Goal: Use online tool/utility: Use online tool/utility

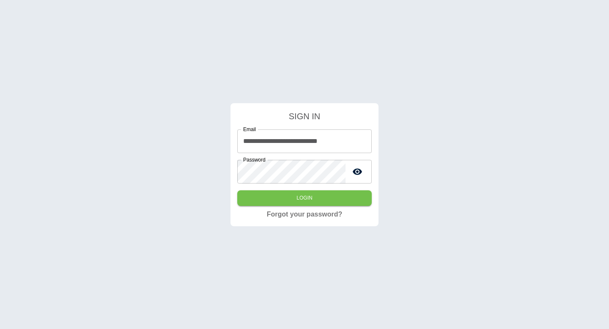
click at [302, 199] on button "Login" at bounding box center [304, 198] width 135 height 16
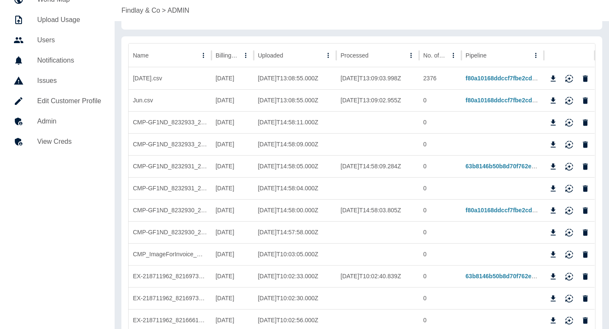
scroll to position [31, 0]
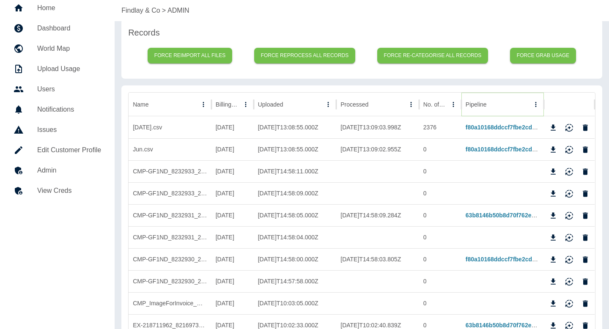
click at [493, 104] on icon "Sort" at bounding box center [494, 105] width 8 height 8
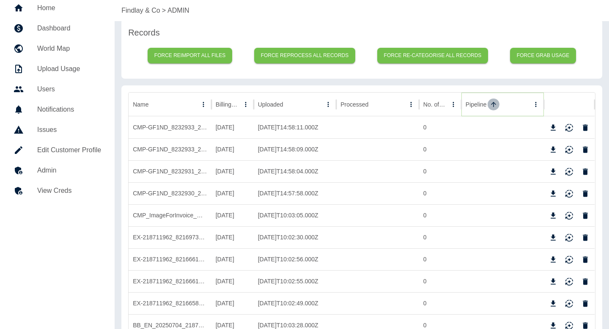
click at [493, 107] on icon "Sort" at bounding box center [494, 105] width 8 height 8
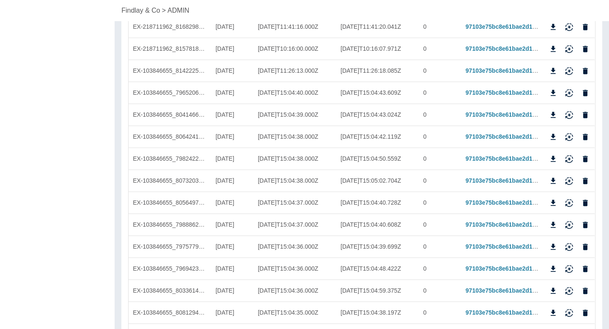
scroll to position [0, 0]
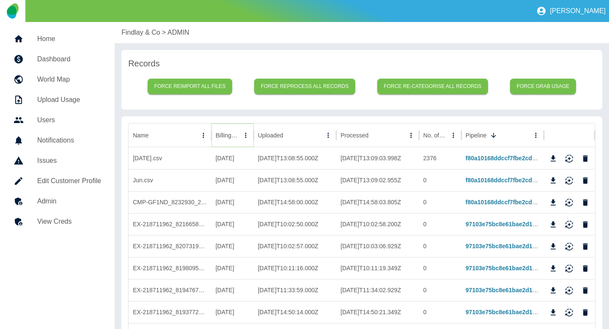
click at [243, 135] on icon "Sort" at bounding box center [245, 135] width 5 height 5
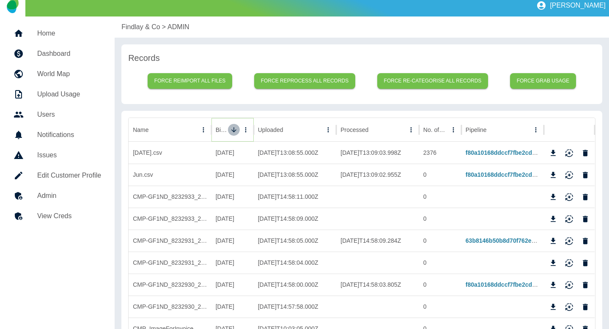
scroll to position [7, 0]
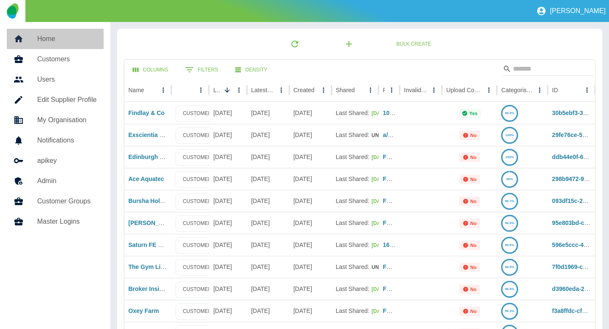
click at [36, 41] on div at bounding box center [26, 39] width 24 height 10
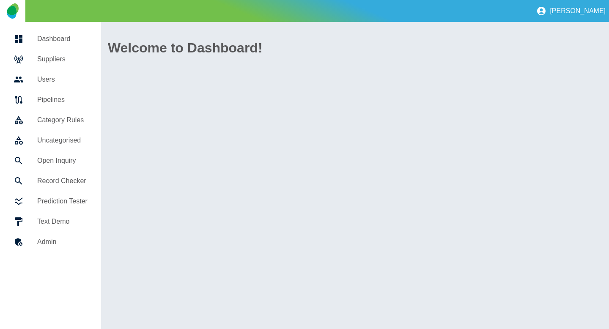
click at [55, 158] on h5 "Open Inquiry" at bounding box center [62, 161] width 50 height 10
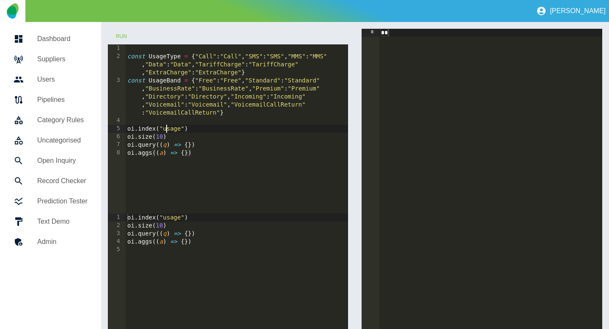
click at [168, 129] on div "const UsageType = { "Call" : "Call" , "SMS" : "SMS" , "MMS" : "MMS" , "Data" : …" at bounding box center [237, 136] width 223 height 185
click at [119, 36] on button "Run" at bounding box center [121, 37] width 27 height 16
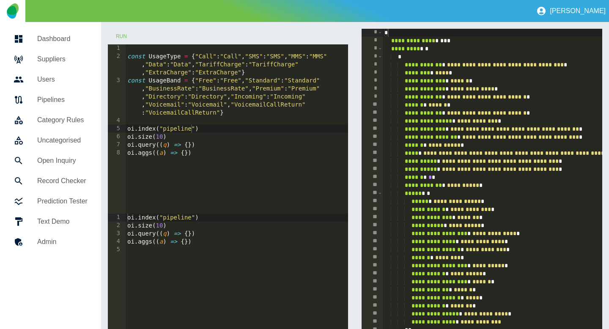
scroll to position [0, 0]
click at [124, 36] on button "Run" at bounding box center [121, 37] width 27 height 16
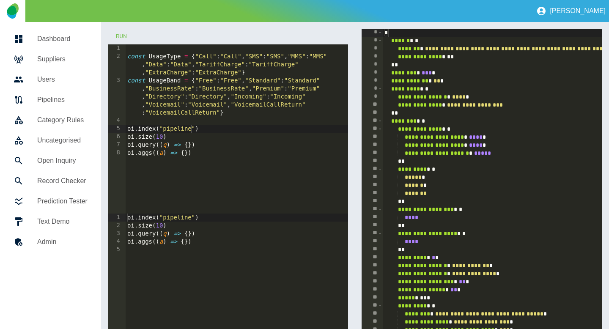
click at [192, 131] on div "const UsageType = { "Call" : "Call" , "SMS" : "SMS" , "MMS" : "MMS" , "Data" : …" at bounding box center [237, 136] width 223 height 185
click at [122, 35] on button "Run" at bounding box center [121, 37] width 27 height 16
click at [122, 36] on button "Run" at bounding box center [121, 37] width 27 height 16
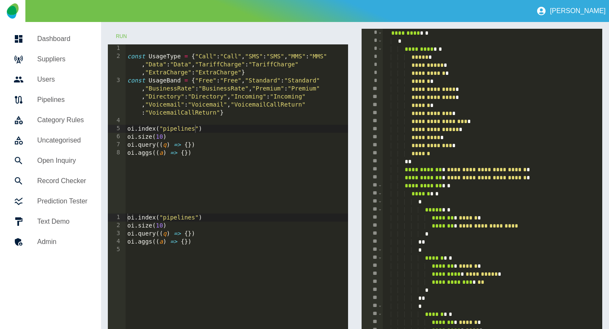
scroll to position [16, 0]
type textarea "**********"
click at [188, 147] on div "const UsageType = { "Call" : "Call" , "SMS" : "SMS" , "MMS" : "MMS" , "Data" : …" at bounding box center [237, 136] width 223 height 185
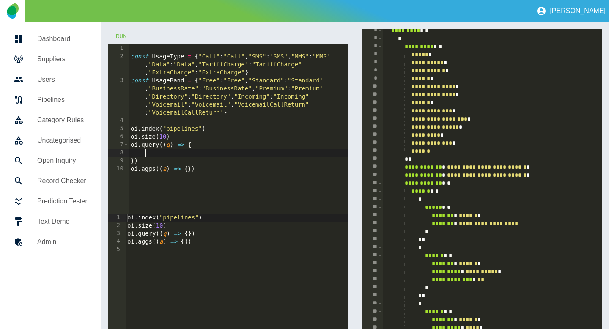
scroll to position [18, 0]
click at [215, 168] on div "const UsageType = { "Call" : "Call" , "SMS" : "SMS" , "MMS" : "MMS" , "Data" : …" at bounding box center [239, 136] width 220 height 185
type textarea "**********"
click at [121, 32] on button "Run" at bounding box center [121, 37] width 27 height 16
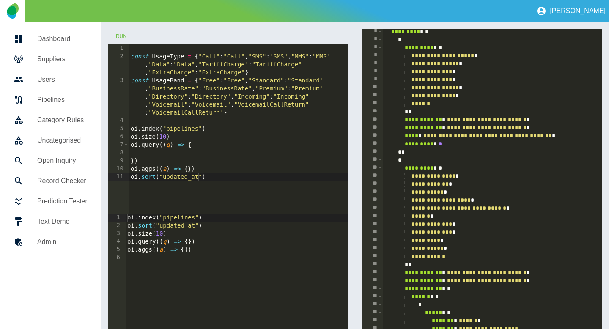
scroll to position [8, 0]
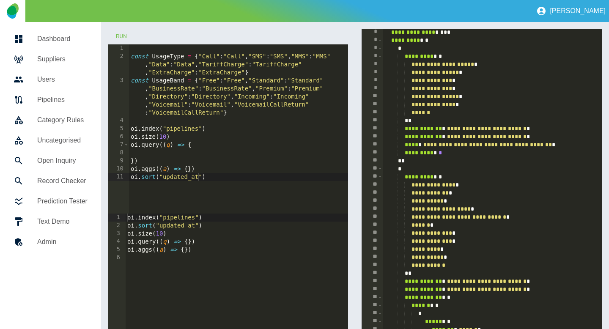
click at [203, 176] on div "const UsageType = { "Call" : "Call" , "SMS" : "SMS" , "MMS" : "MMS" , "Data" : …" at bounding box center [239, 136] width 220 height 185
paste textarea "******"
type textarea "**********"
click at [117, 34] on button "Run" at bounding box center [121, 37] width 27 height 16
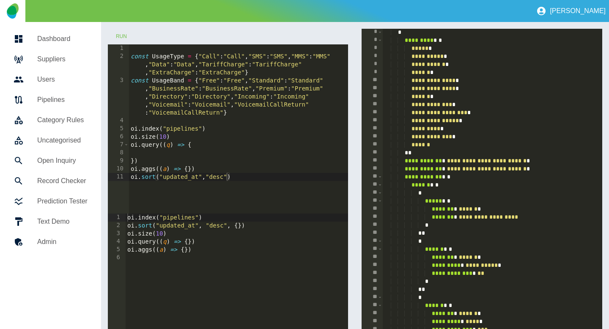
scroll to position [22, 0]
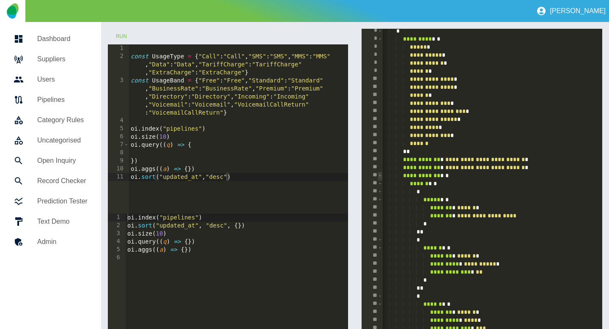
click at [381, 176] on span "Toggle code folding, rows 22 through 231" at bounding box center [380, 176] width 5 height 8
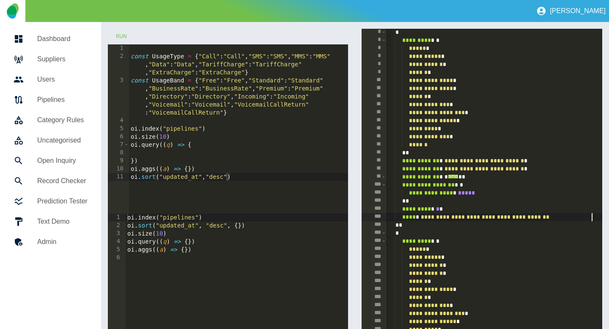
scroll to position [0, 6]
drag, startPoint x: 593, startPoint y: 217, endPoint x: 450, endPoint y: 218, distance: 142.6
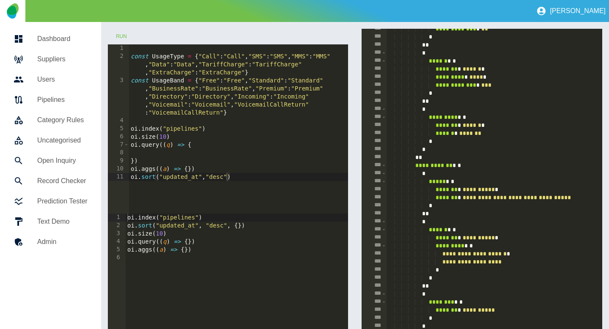
scroll to position [0, 0]
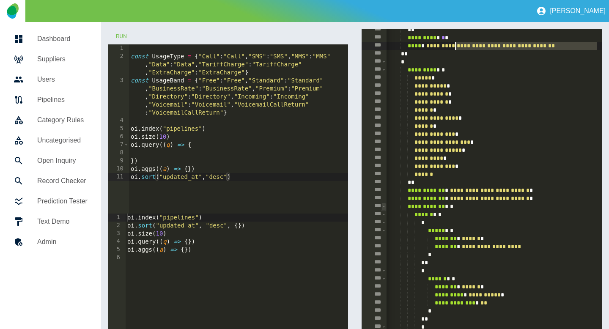
click at [384, 207] on span "Toggle code folding, rows 256 through 454" at bounding box center [384, 207] width 5 height 8
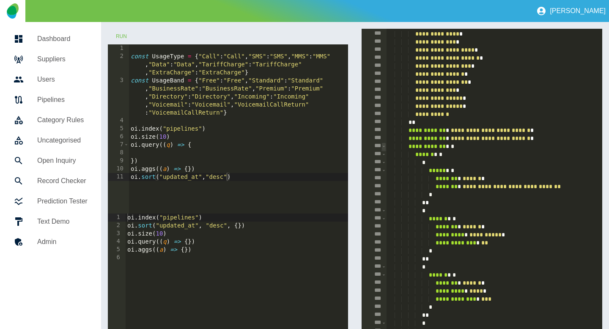
click at [383, 146] on span "Toggle code folding, rows 479 through 625" at bounding box center [384, 147] width 5 height 8
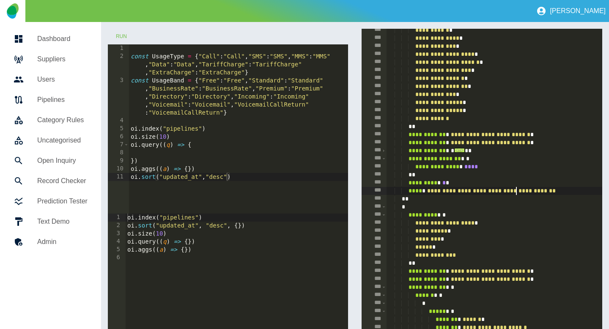
type textarea "**********"
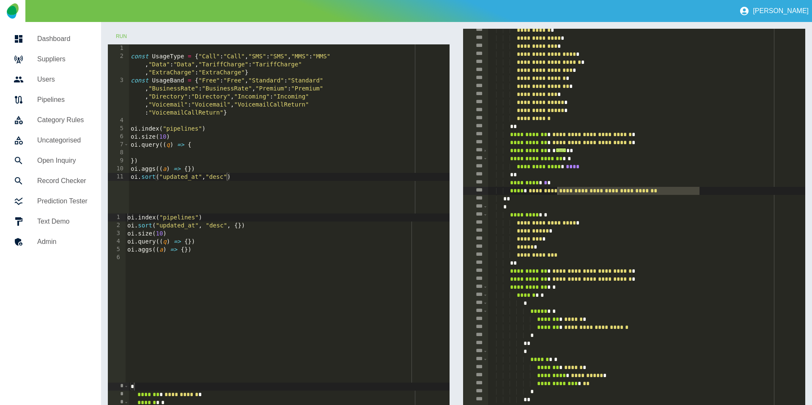
scroll to position [453, 0]
